Goal: Navigation & Orientation: Understand site structure

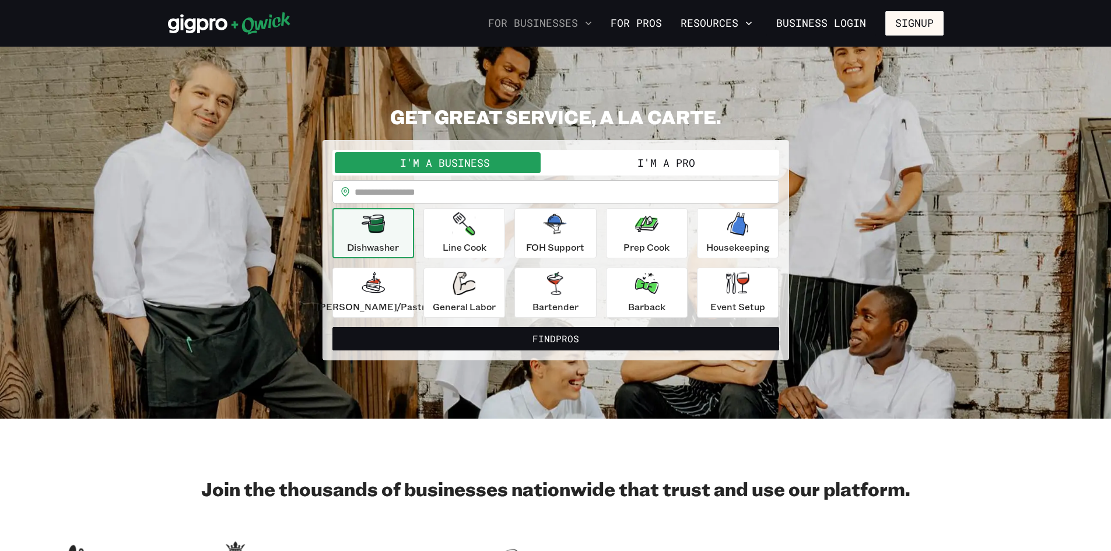
click at [563, 19] on button "For Businesses" at bounding box center [540, 23] width 113 height 20
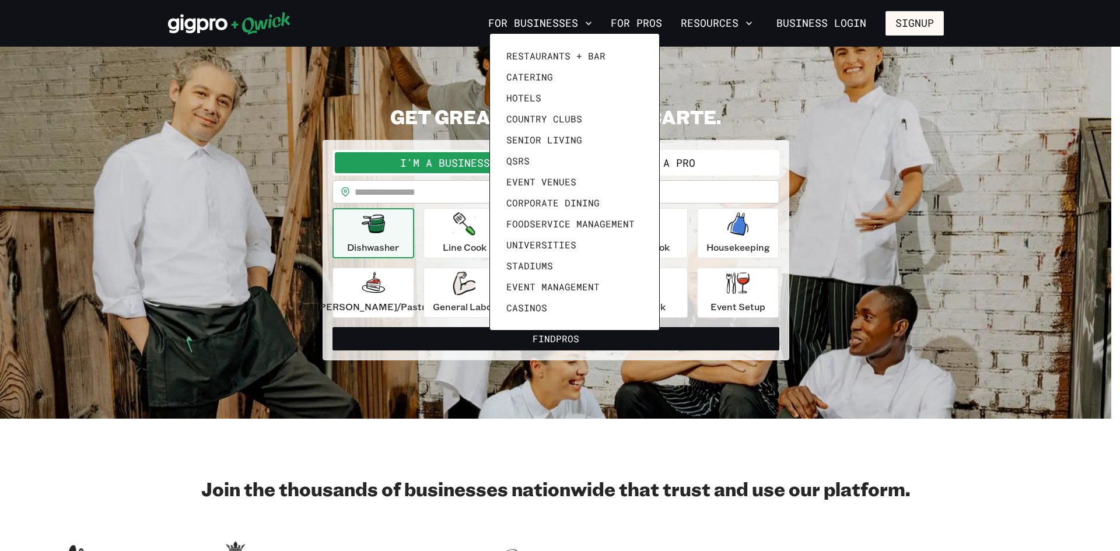
drag, startPoint x: 568, startPoint y: 51, endPoint x: 801, endPoint y: 110, distance: 240.7
click at [796, 113] on div at bounding box center [560, 275] width 1120 height 551
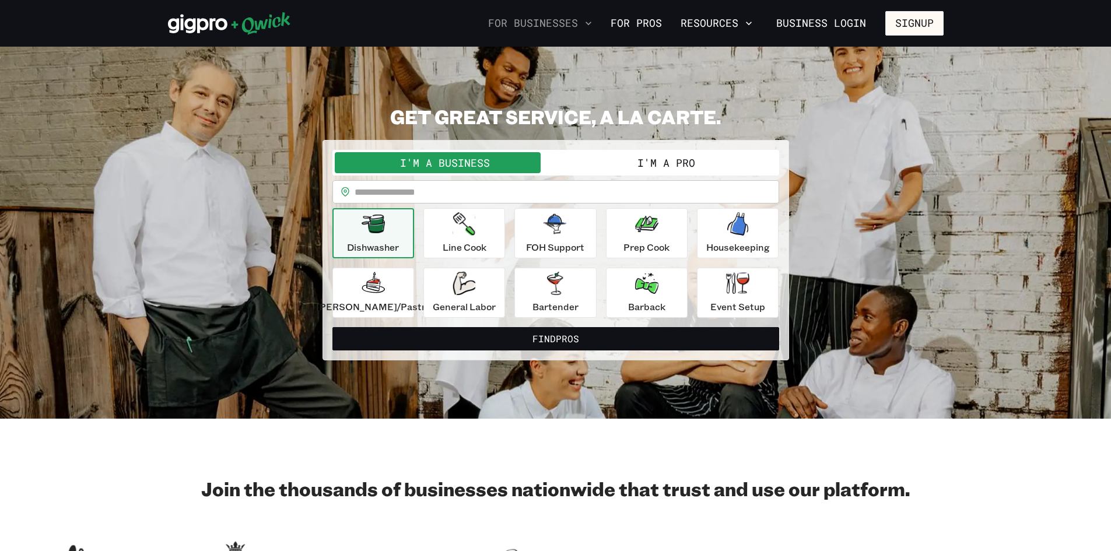
click at [586, 20] on button "For Businesses" at bounding box center [540, 23] width 113 height 20
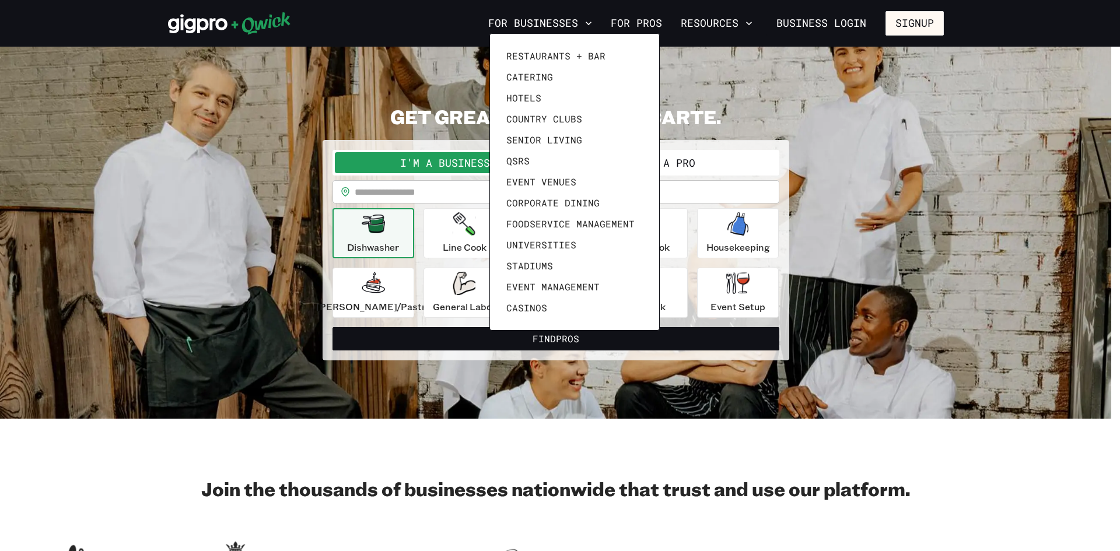
drag, startPoint x: 439, startPoint y: 24, endPoint x: 566, endPoint y: 331, distance: 332.2
click at [569, 336] on div at bounding box center [560, 275] width 1120 height 551
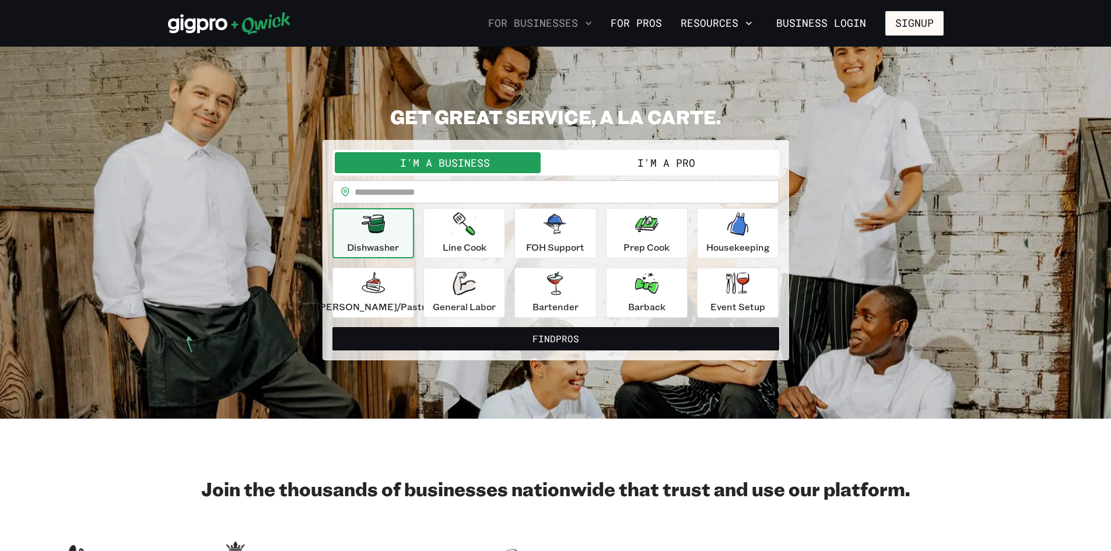
click at [554, 20] on button "For Businesses" at bounding box center [540, 23] width 113 height 20
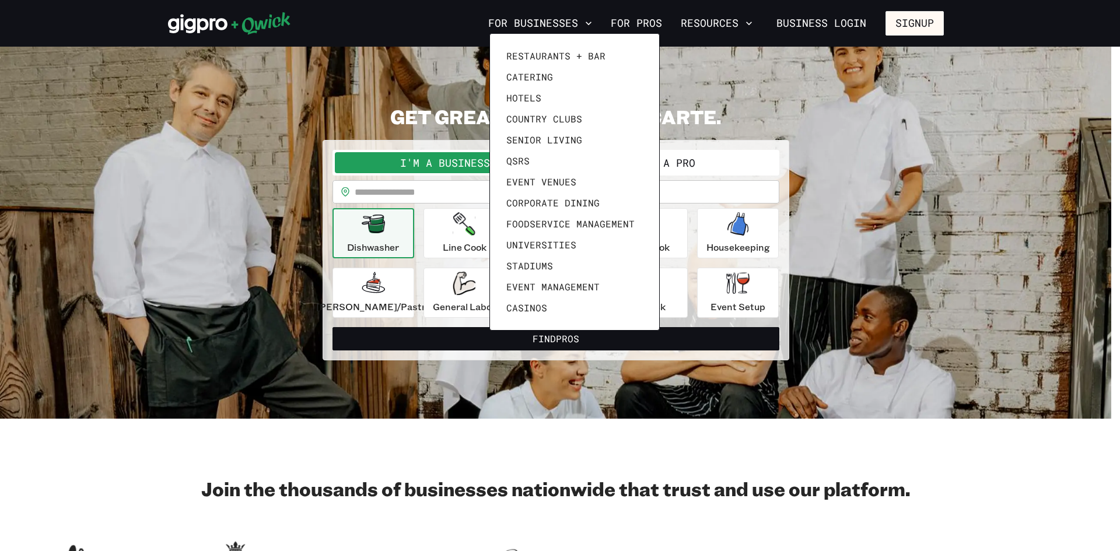
drag, startPoint x: 121, startPoint y: 449, endPoint x: 264, endPoint y: 365, distance: 166.1
click at [124, 445] on div at bounding box center [560, 275] width 1120 height 551
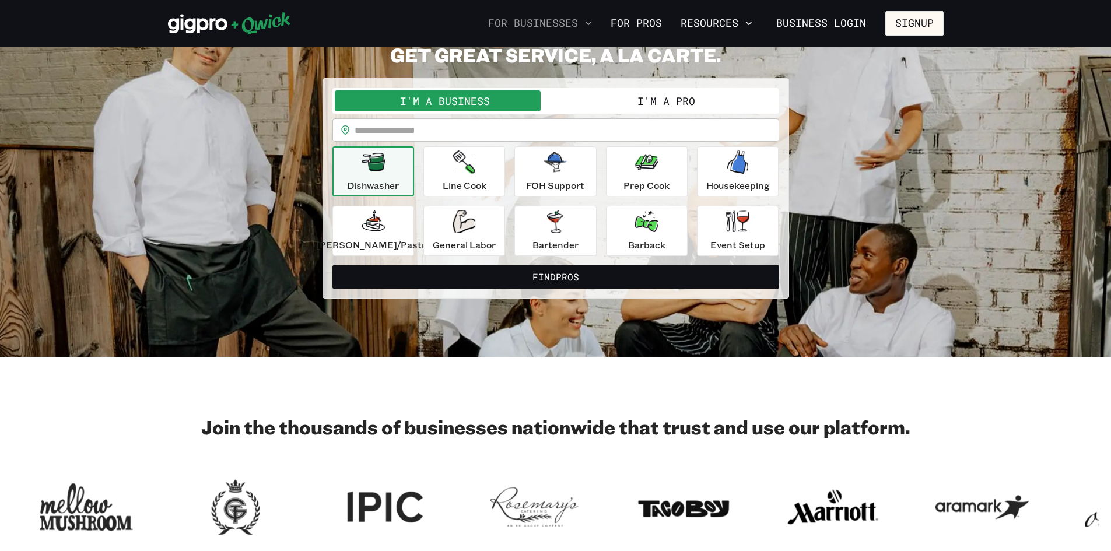
scroll to position [58, 0]
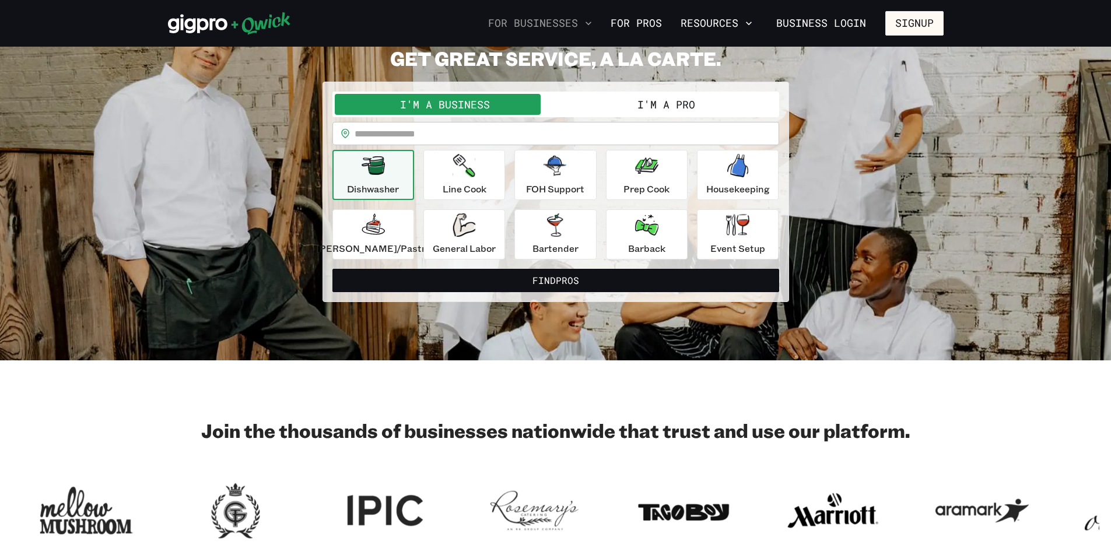
click at [544, 25] on button "For Businesses" at bounding box center [540, 23] width 113 height 20
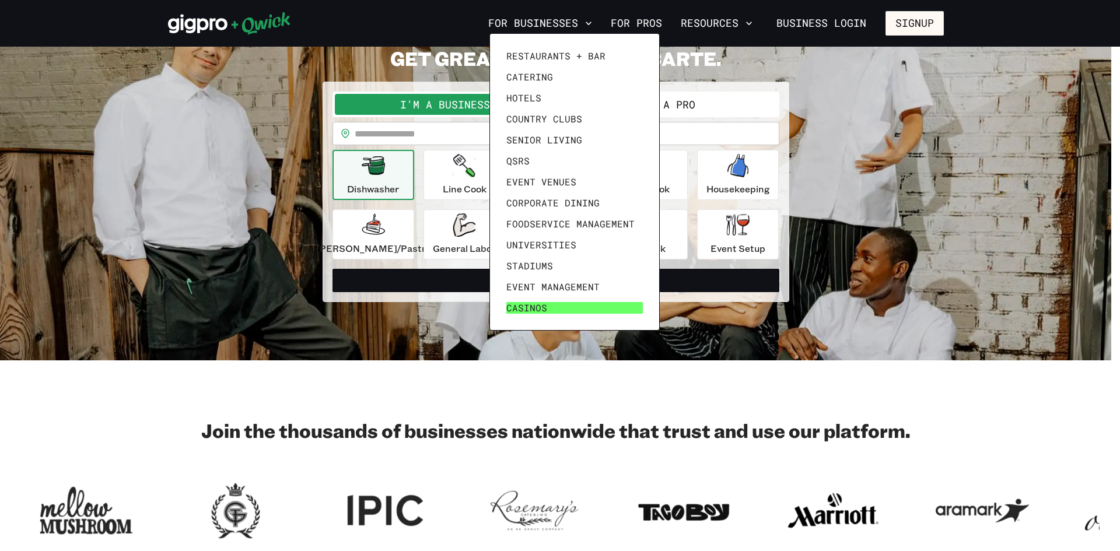
drag, startPoint x: 489, startPoint y: 46, endPoint x: 593, endPoint y: 313, distance: 286.1
drag, startPoint x: 593, startPoint y: 313, endPoint x: 615, endPoint y: 487, distance: 175.8
click at [615, 487] on div at bounding box center [560, 275] width 1120 height 551
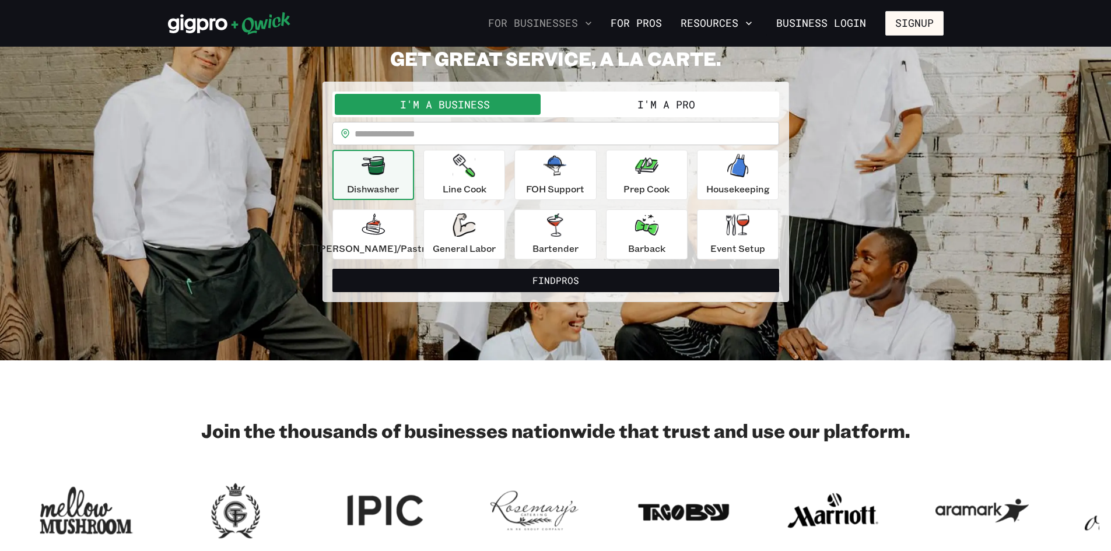
click at [577, 23] on button "For Businesses" at bounding box center [540, 23] width 113 height 20
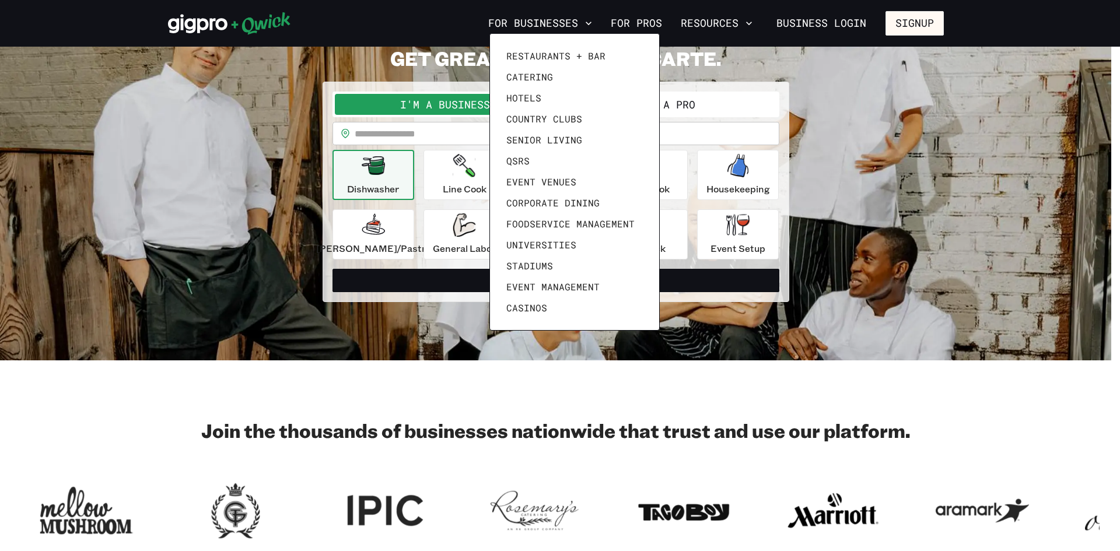
click at [495, 396] on div at bounding box center [560, 275] width 1120 height 551
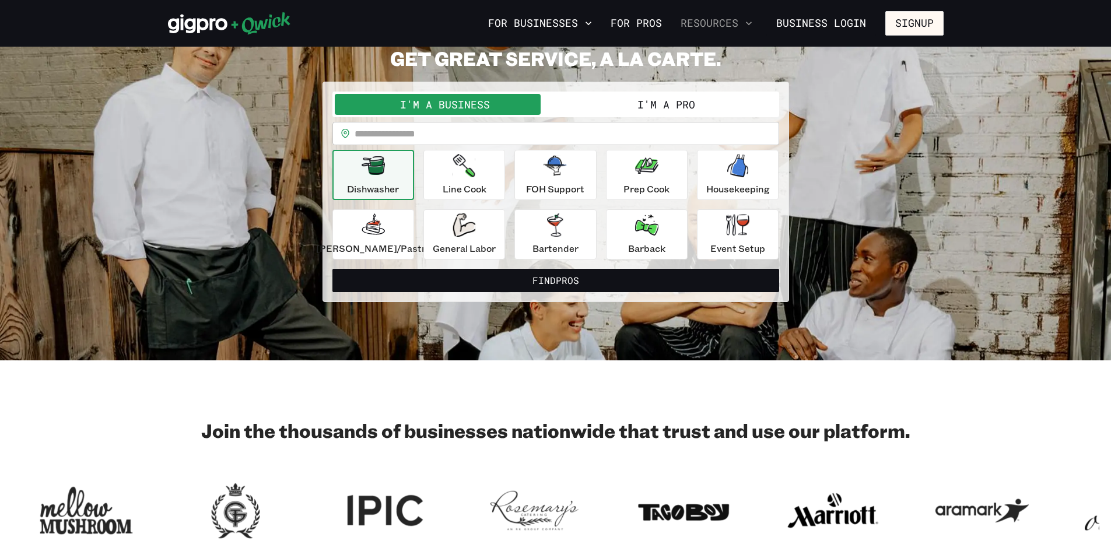
click at [737, 19] on button "Resources" at bounding box center [716, 23] width 81 height 20
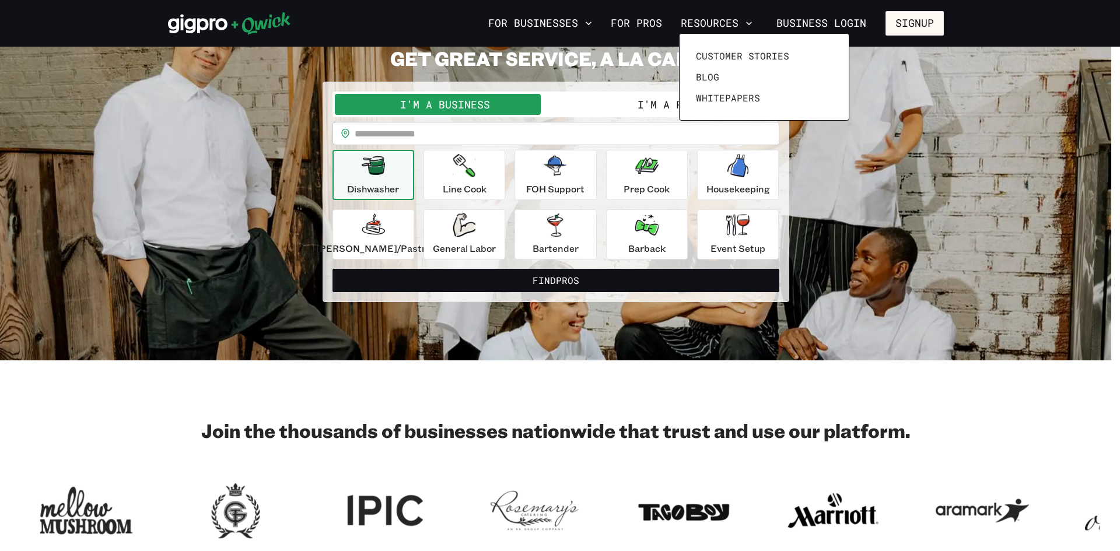
click at [589, 22] on div at bounding box center [560, 275] width 1120 height 551
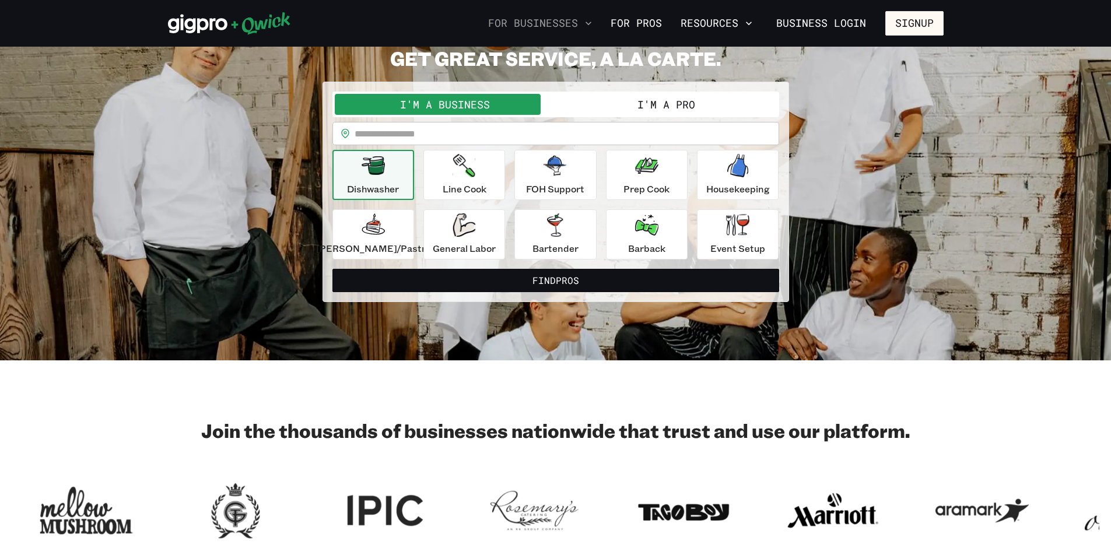
click at [594, 22] on icon "button" at bounding box center [589, 24] width 12 height 12
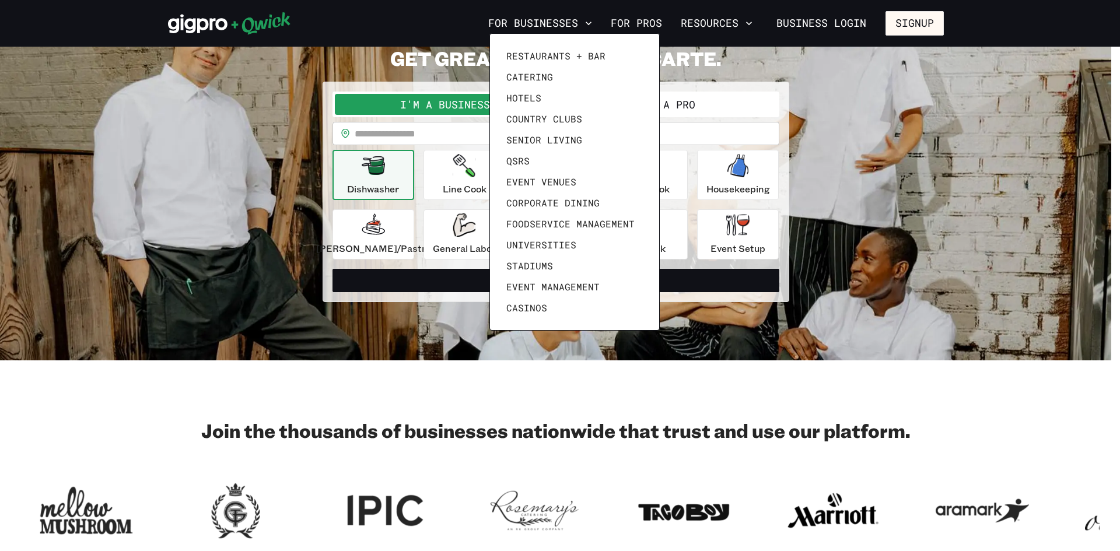
click at [131, 447] on div at bounding box center [560, 275] width 1120 height 551
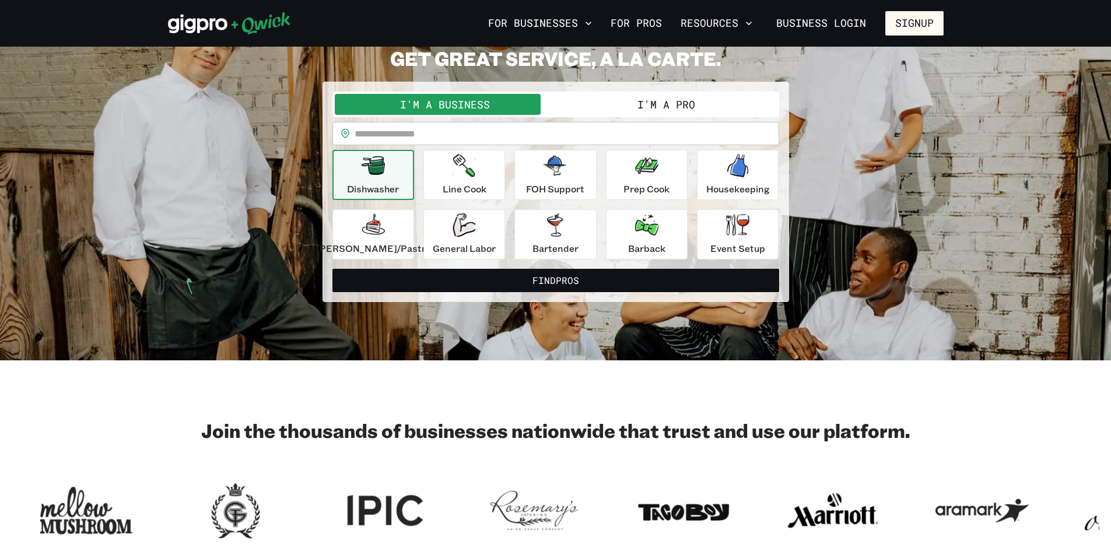
click at [235, 26] on icon at bounding box center [260, 23] width 59 height 23
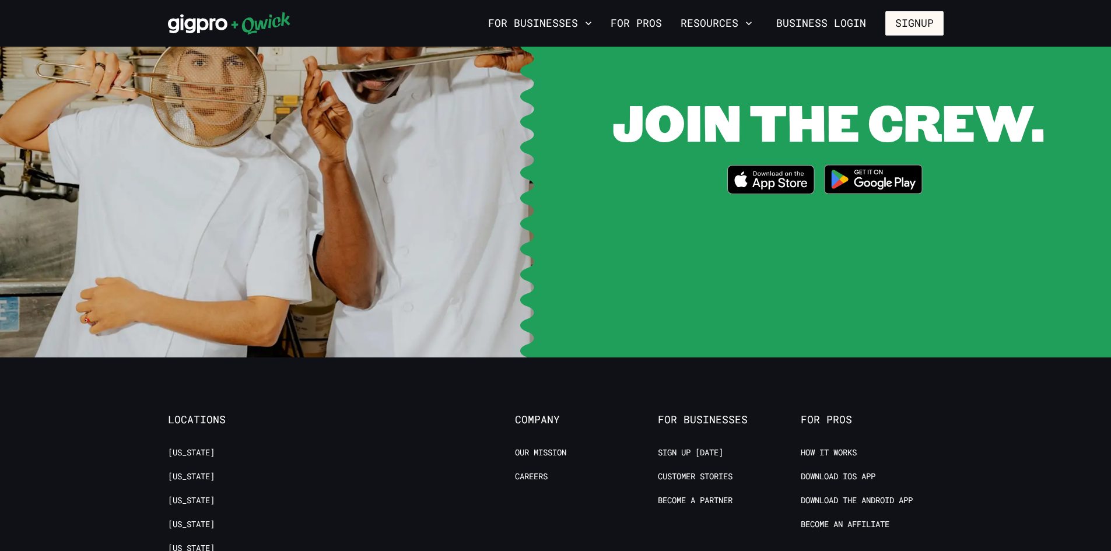
scroll to position [2285, 0]
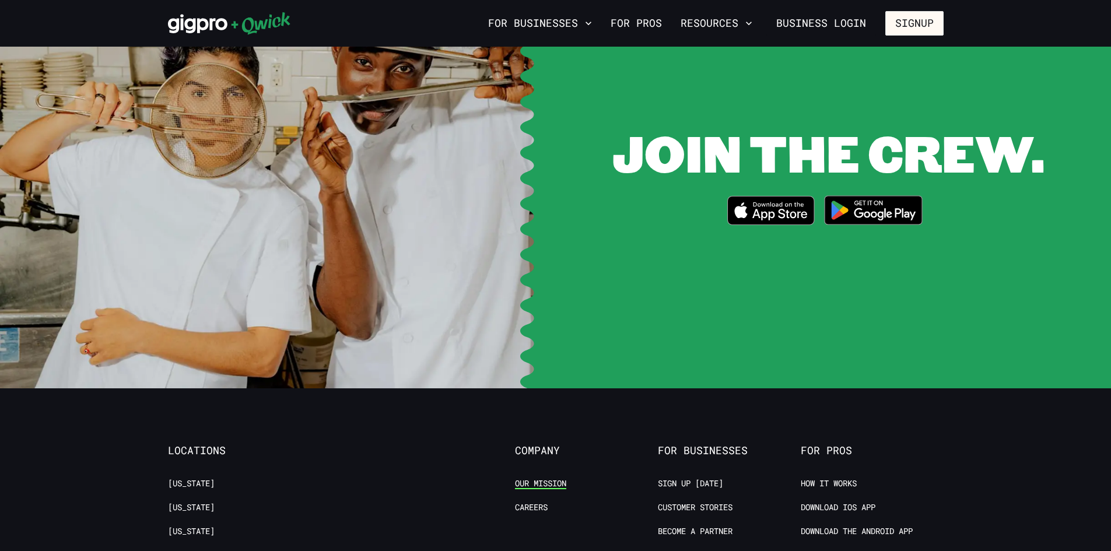
click at [540, 478] on link "Our Mission" at bounding box center [540, 483] width 51 height 11
